Goal: Entertainment & Leisure: Browse casually

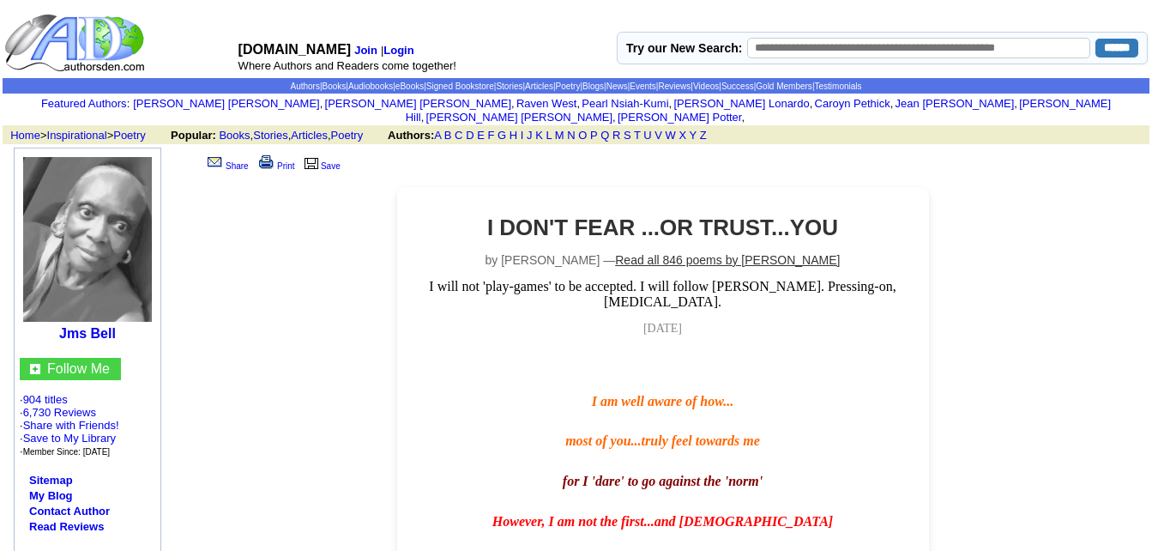
click at [691, 253] on link "Read all 846 poems by [PERSON_NAME]" at bounding box center [727, 260] width 225 height 14
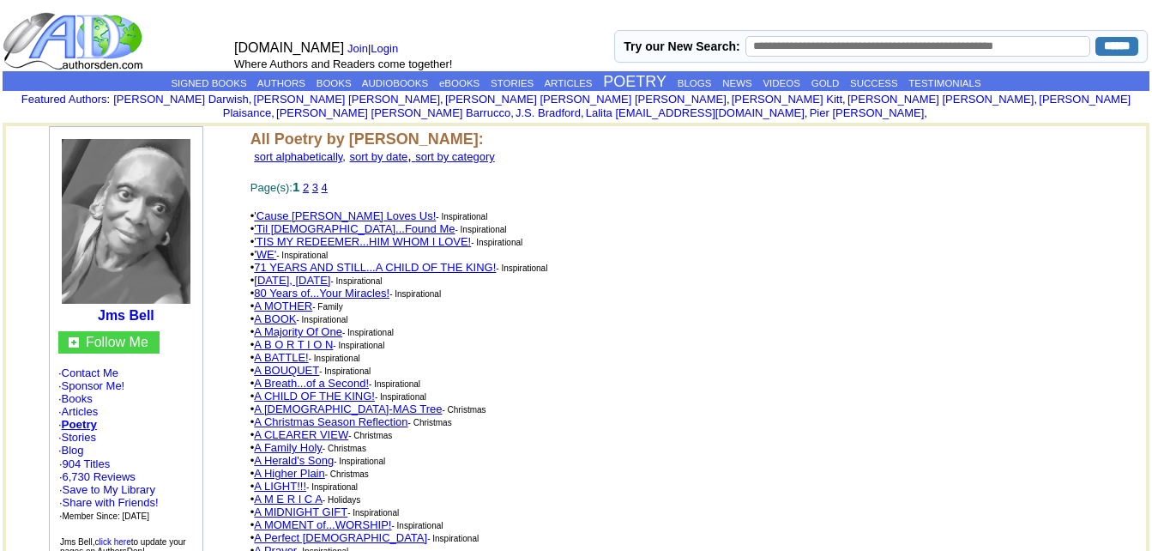
click at [309, 181] on link "2" at bounding box center [306, 187] width 6 height 13
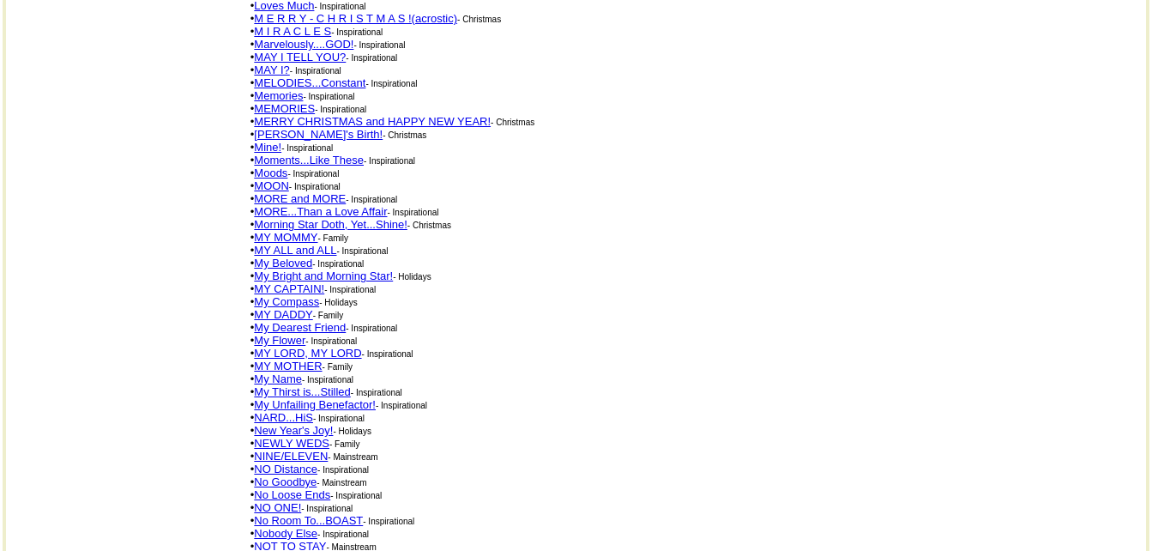
scroll to position [2402, 0]
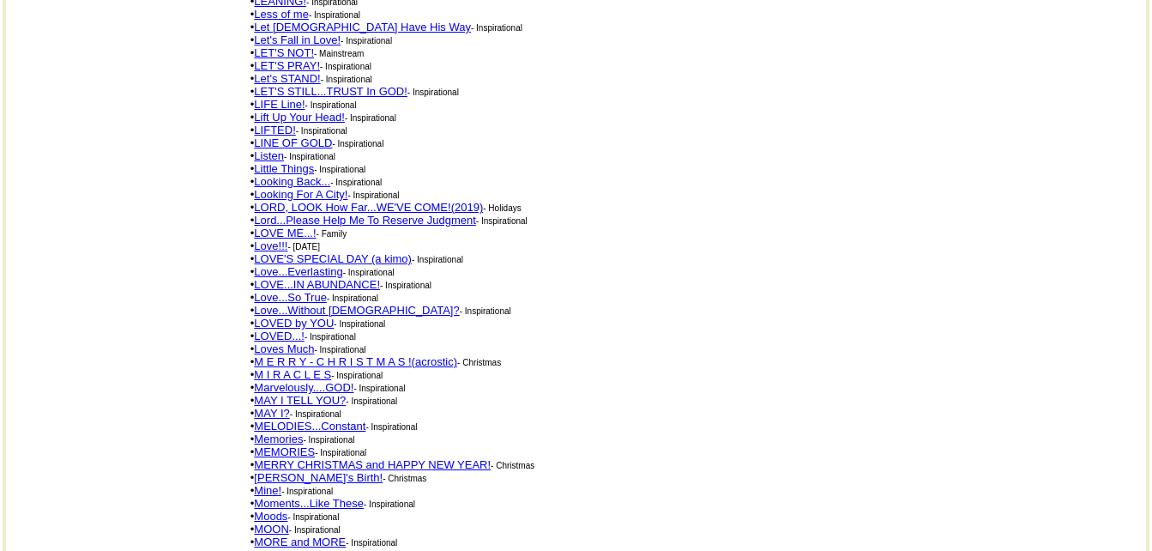
click at [280, 407] on link "MAY I?" at bounding box center [271, 413] width 35 height 13
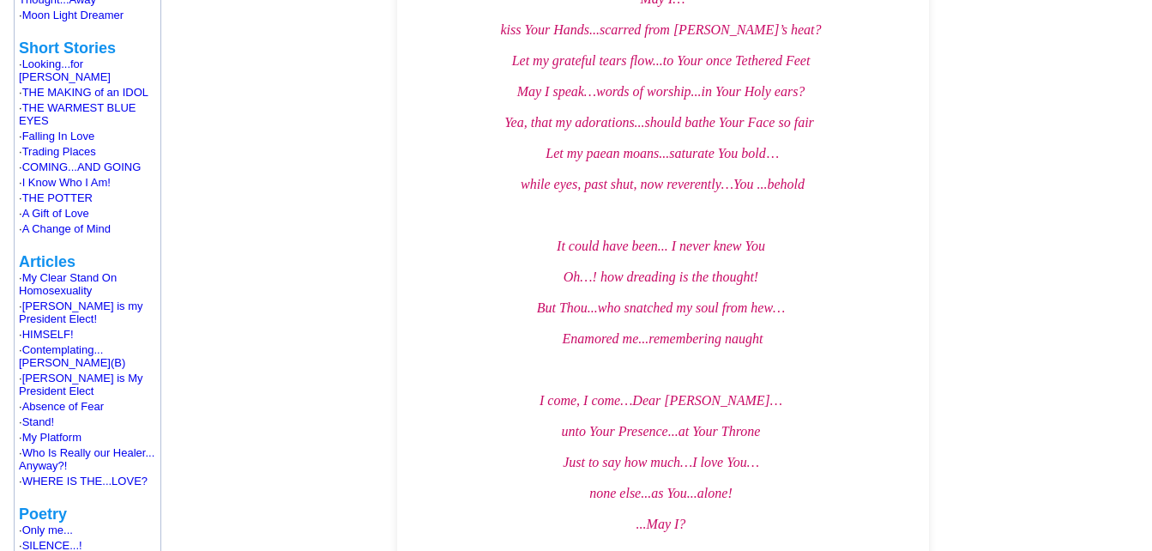
scroll to position [944, 0]
